Goal: Information Seeking & Learning: Learn about a topic

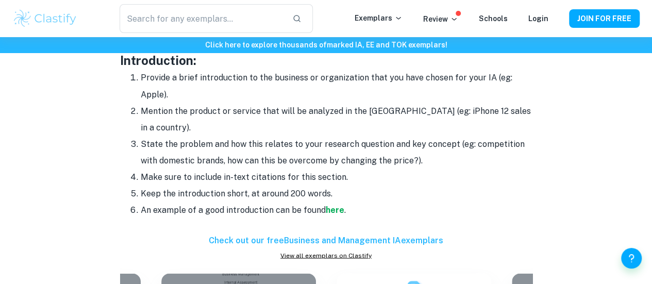
scroll to position [892, 0]
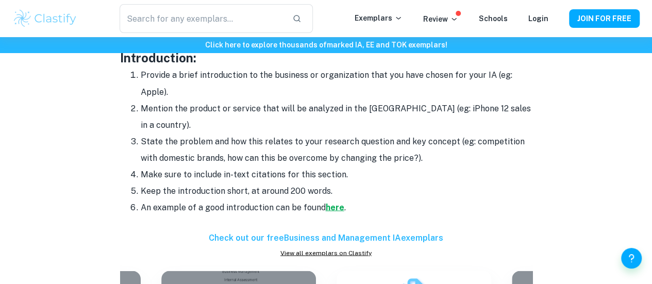
click at [331, 202] on strong "here" at bounding box center [335, 207] width 19 height 10
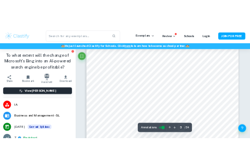
scroll to position [1308, 0]
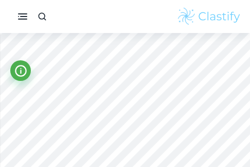
type input "10"
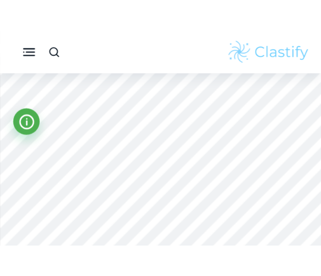
scroll to position [4288, 0]
